Goal: Task Accomplishment & Management: Manage account settings

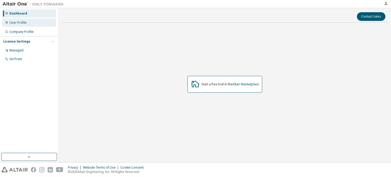
click at [39, 22] on div "User Profile" at bounding box center [29, 23] width 54 height 8
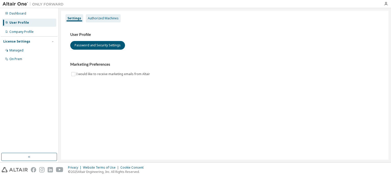
click at [107, 18] on div "Authorized Machines" at bounding box center [103, 18] width 31 height 4
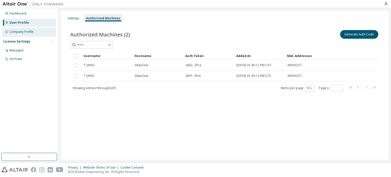
click at [29, 30] on div "Company Profile" at bounding box center [21, 32] width 24 height 4
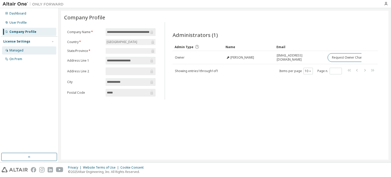
click at [28, 52] on div "Managed" at bounding box center [29, 50] width 54 height 8
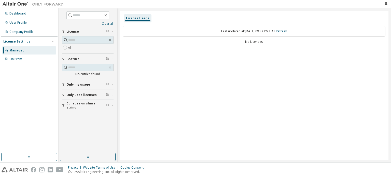
click at [77, 82] on span "Only my usage" at bounding box center [78, 84] width 24 height 4
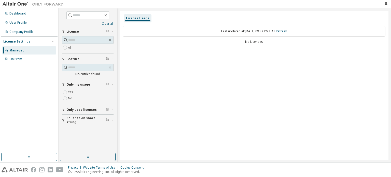
click at [81, 109] on span "Only used licenses" at bounding box center [81, 110] width 30 height 4
click at [80, 135] on span "Collapse on share string" at bounding box center [85, 135] width 39 height 8
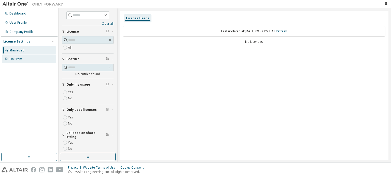
click at [17, 59] on div "On Prem" at bounding box center [15, 59] width 13 height 4
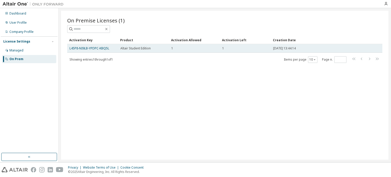
click at [110, 50] on td "L45P8-NI9LB-YPDPC-KBQ5L" at bounding box center [92, 48] width 51 height 9
click at [107, 48] on link "L45P8-NI9LB-YPDPC-KBQ5L" at bounding box center [89, 48] width 40 height 4
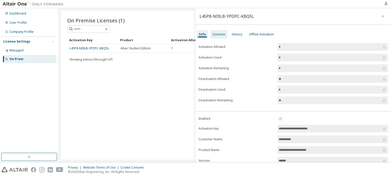
click at [219, 36] on div "Licenses" at bounding box center [218, 34] width 13 height 4
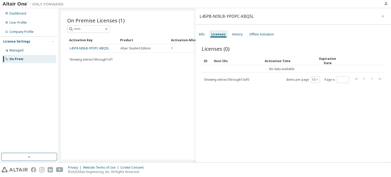
click at [230, 29] on div "L45P8-NI9LB-YPDPC-KBQ5L Info Licenses History Offline Activation Licenses (0) C…" at bounding box center [292, 85] width 195 height 154
click at [232, 33] on div "History" at bounding box center [237, 34] width 10 height 4
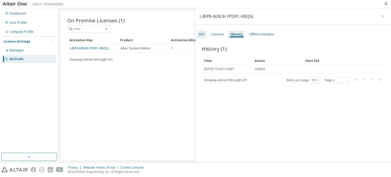
click at [198, 33] on div "Info" at bounding box center [202, 34] width 10 height 8
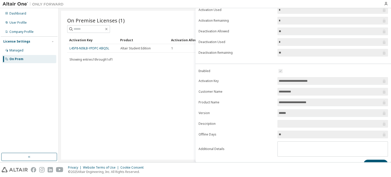
scroll to position [56, 0]
